Goal: Task Accomplishment & Management: Complete application form

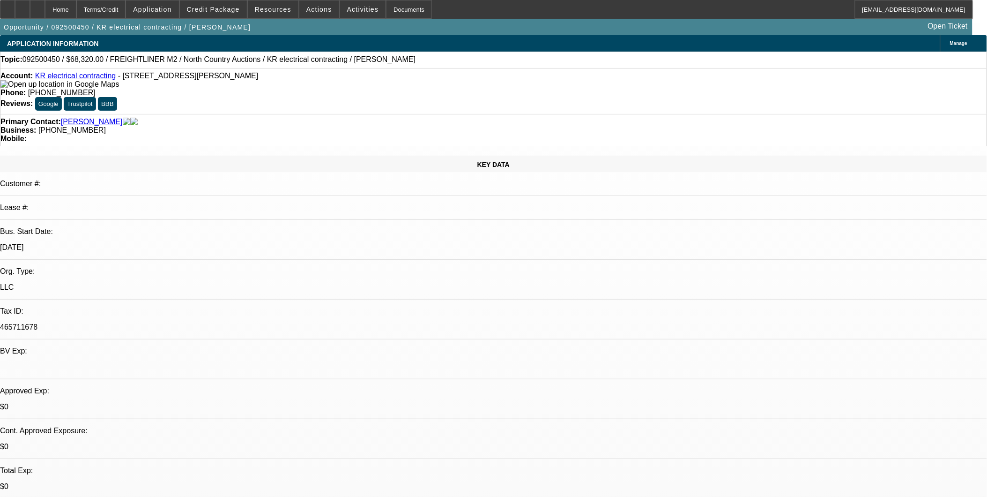
select select "0"
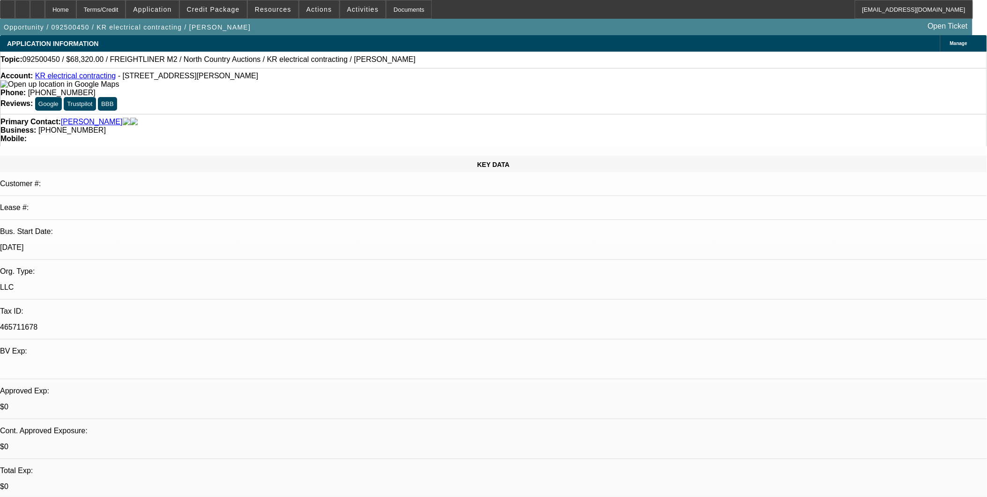
select select "0"
select select "1"
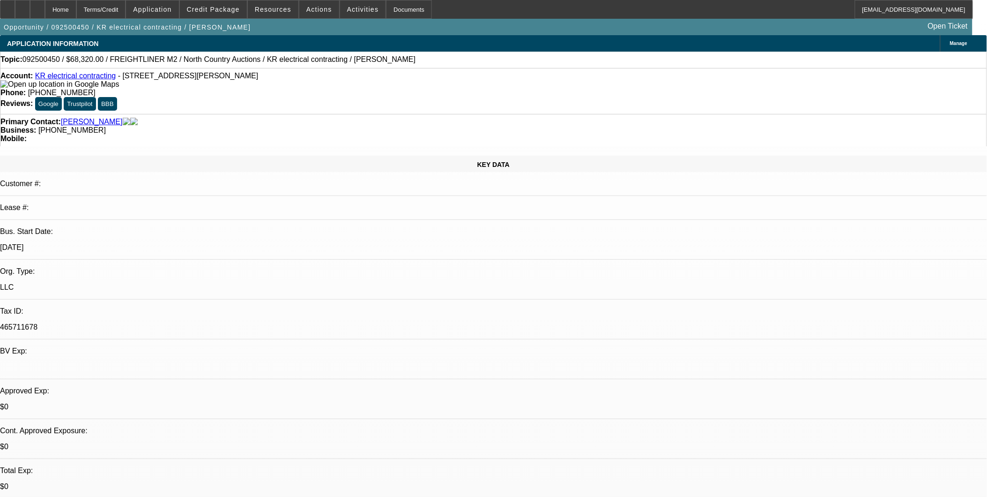
select select "1"
select select "6"
select select "1"
select select "2"
select select "6"
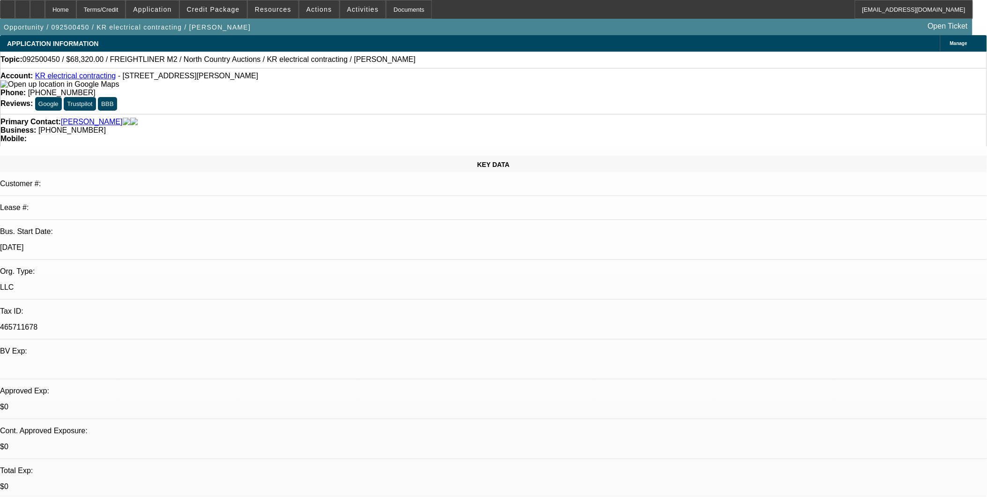
select select "1"
select select "2"
select select "6"
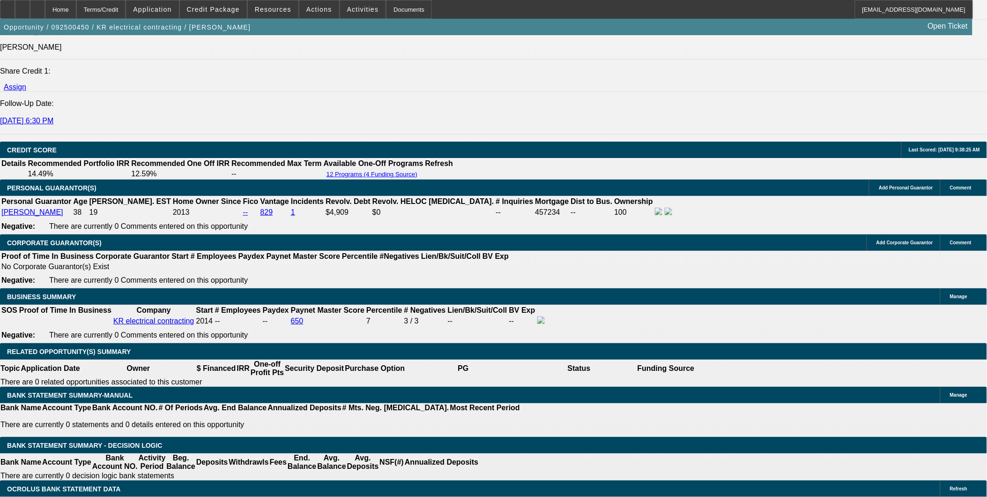
scroll to position [1145, 0]
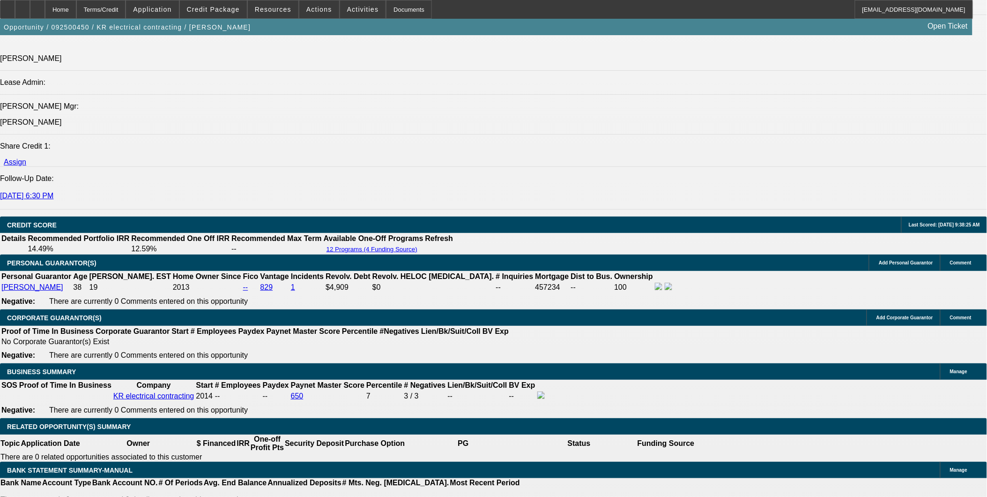
drag, startPoint x: 788, startPoint y: 130, endPoint x: 781, endPoint y: 124, distance: 9.0
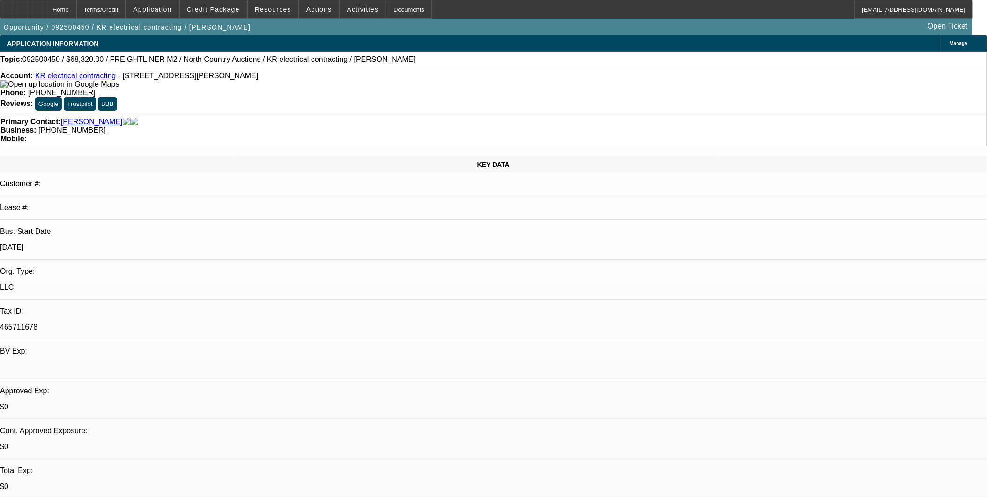
select select "0"
select select "6"
select select "0"
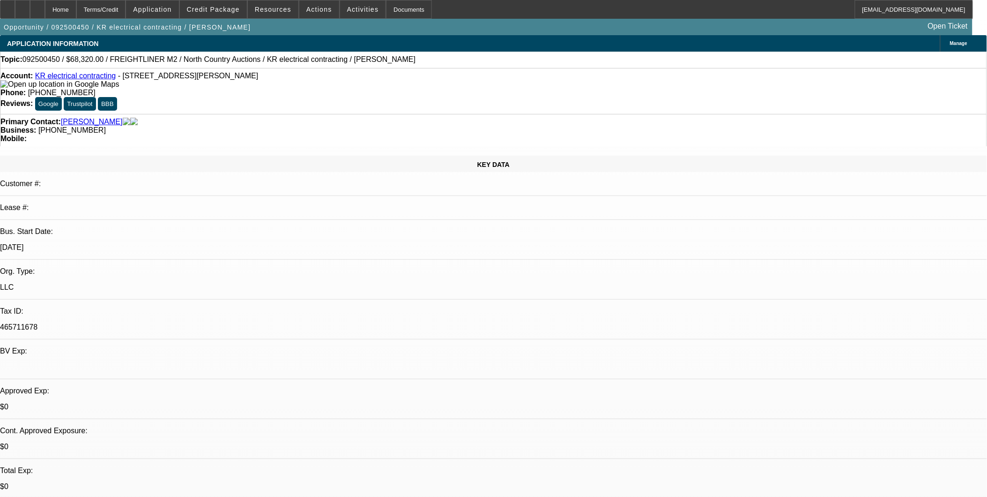
select select "0"
select select "2"
select select "0"
select select "6"
select select "0"
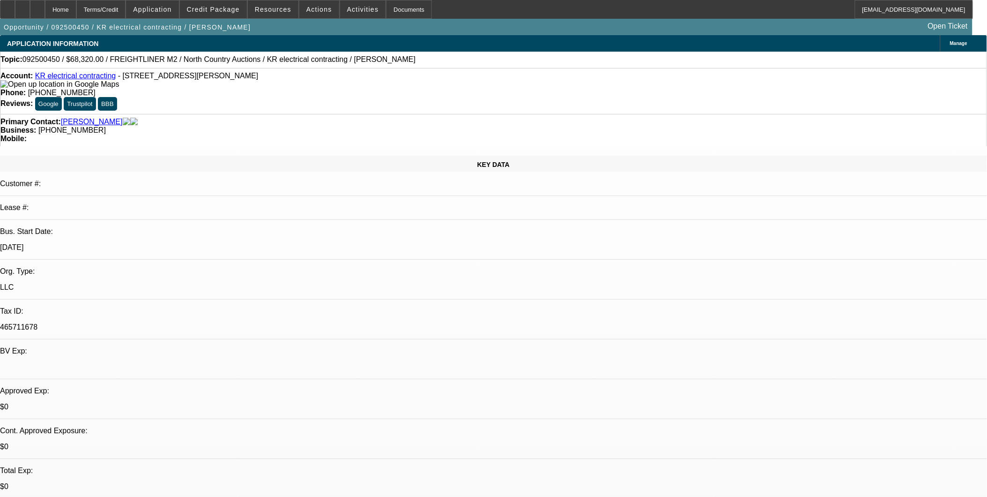
select select "0"
select select "2"
select select "0"
select select "6"
